Goal: Information Seeking & Learning: Understand process/instructions

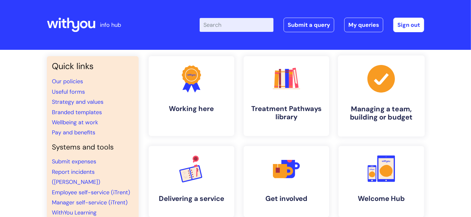
click at [374, 110] on h4 "Managing a team, building or budget" at bounding box center [381, 112] width 77 height 17
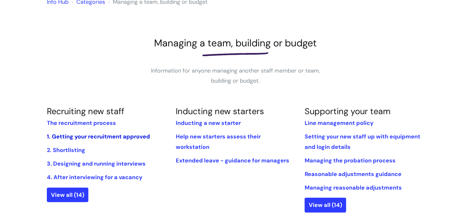
scroll to position [63, 0]
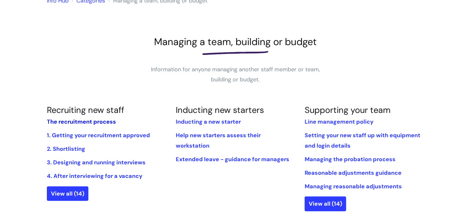
click at [71, 119] on link "The recruitment process" at bounding box center [81, 122] width 69 height 8
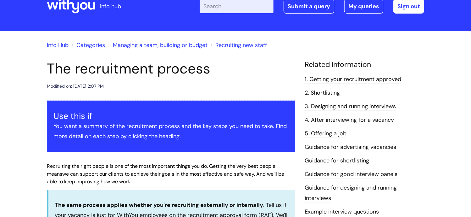
scroll to position [63, 0]
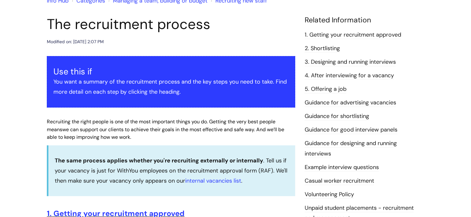
click at [327, 88] on link "5. Offering a job" at bounding box center [326, 89] width 42 height 8
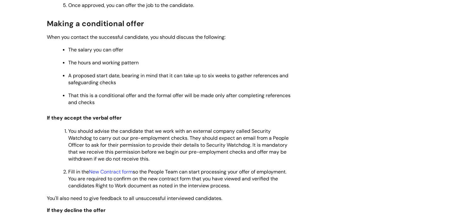
scroll to position [472, 0]
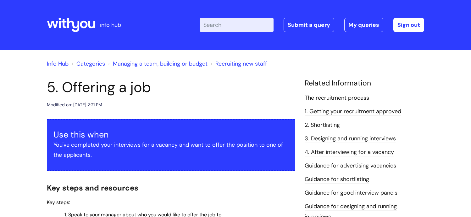
scroll to position [472, 0]
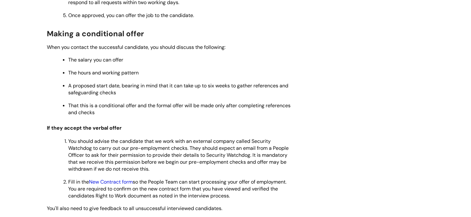
click at [111, 184] on link "New Contract form" at bounding box center [111, 181] width 44 height 7
